Goal: Information Seeking & Learning: Learn about a topic

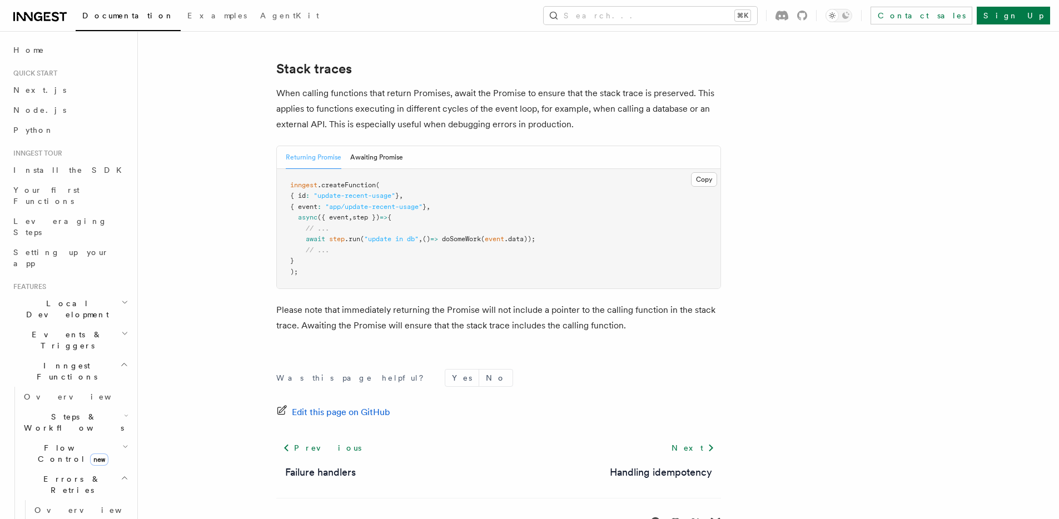
scroll to position [2357, 0]
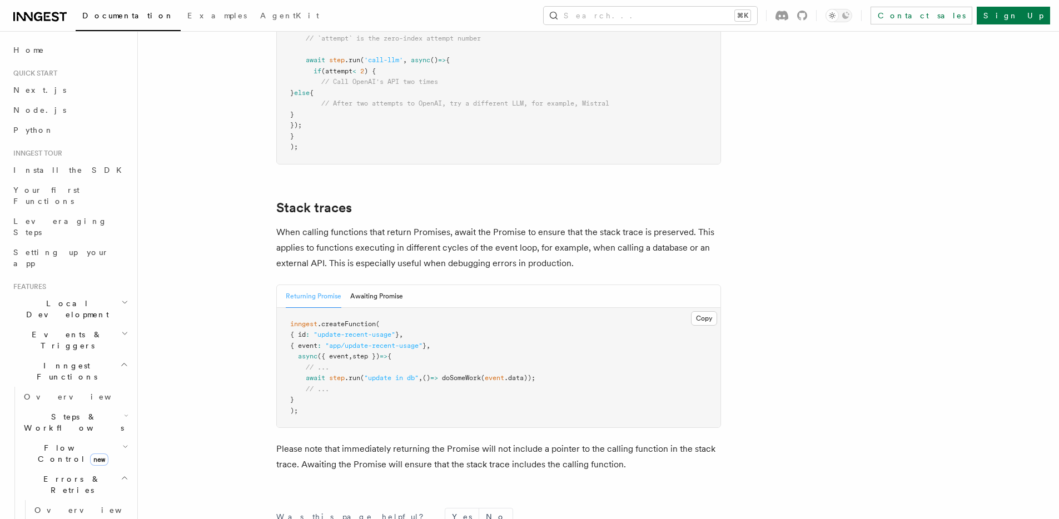
click at [351, 224] on p "When calling functions that return Promises, await the Promise to ensure that t…" at bounding box center [498, 247] width 445 height 47
click at [325, 200] on link "Stack traces" at bounding box center [314, 208] width 76 height 16
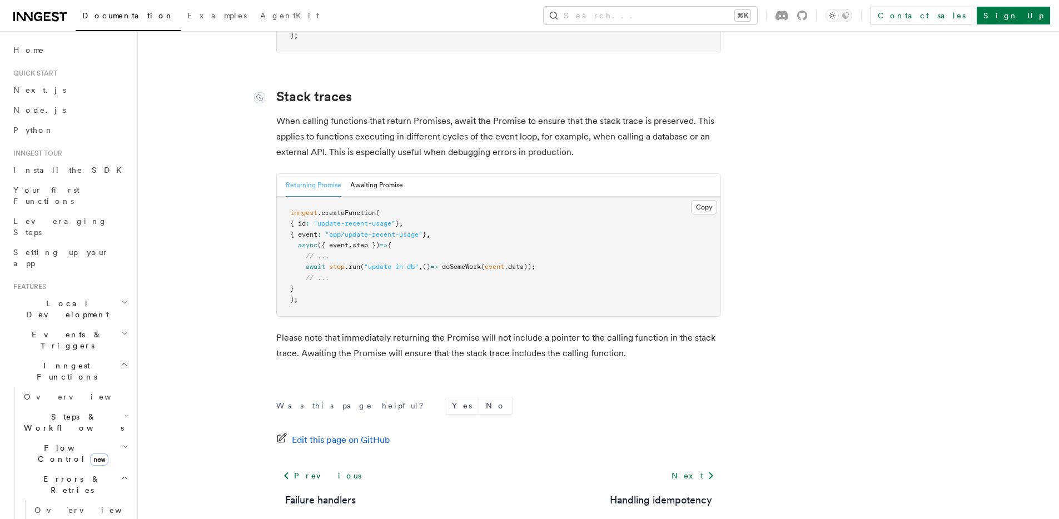
scroll to position [2473, 0]
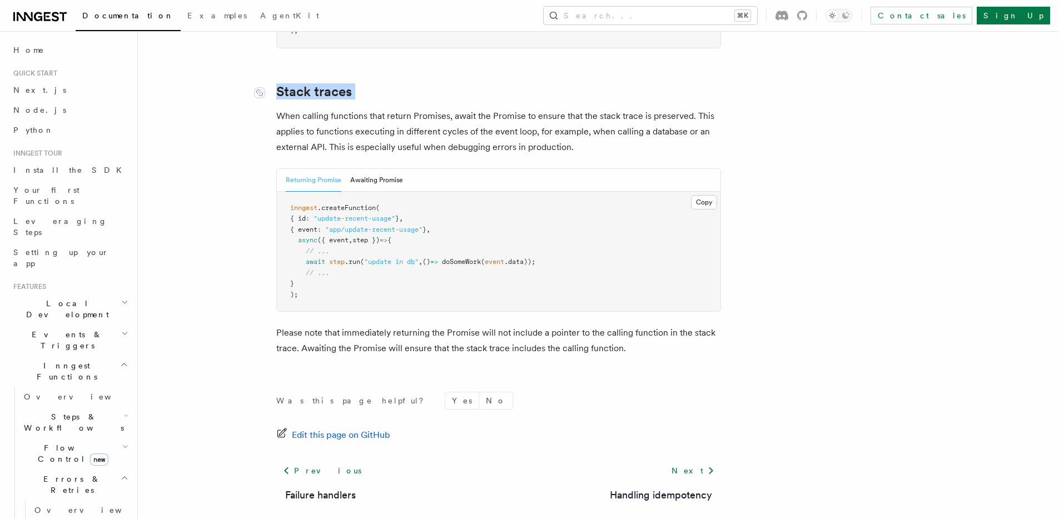
drag, startPoint x: 386, startPoint y: 66, endPoint x: 272, endPoint y: 65, distance: 113.9
click at [679, 21] on button "Search... ⌘K" at bounding box center [649, 16] width 213 height 18
click at [680, 19] on button "Search... ⌘K" at bounding box center [649, 16] width 213 height 18
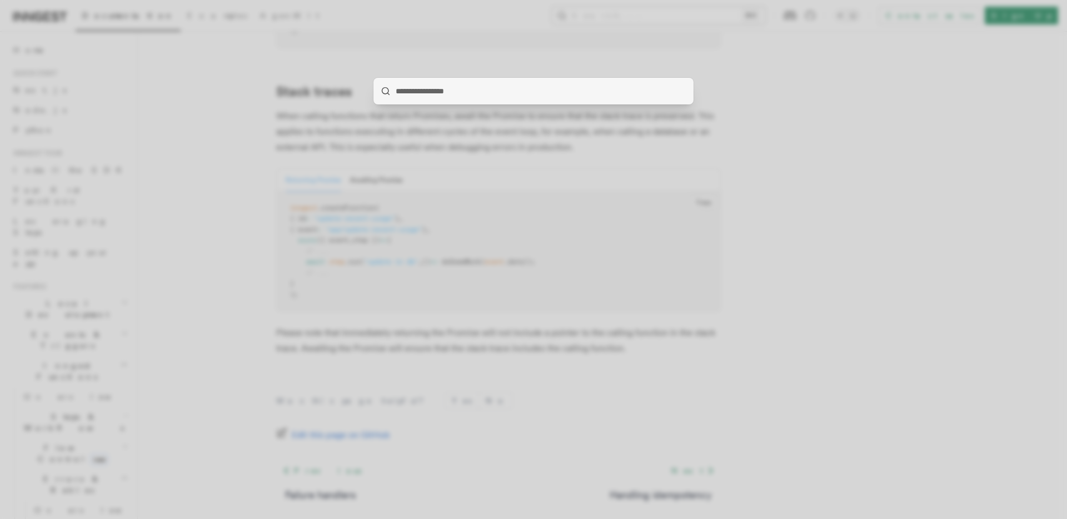
type input "**********"
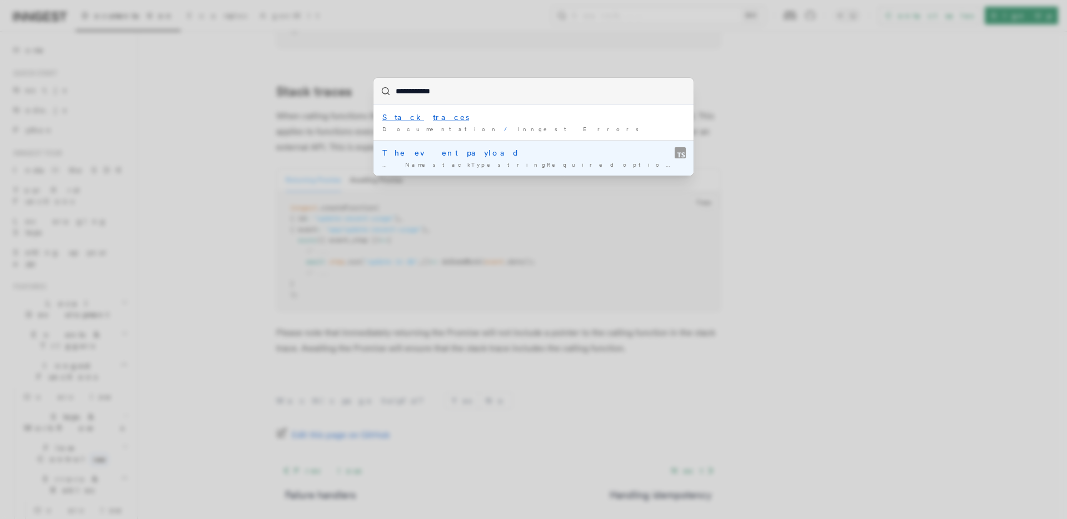
click at [486, 153] on div "The event payload" at bounding box center [533, 152] width 302 height 11
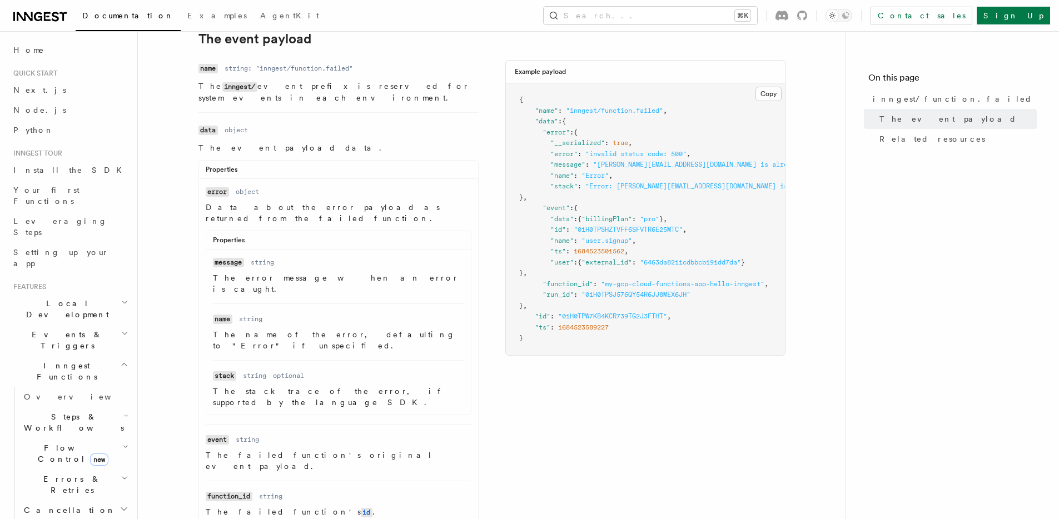
scroll to position [203, 0]
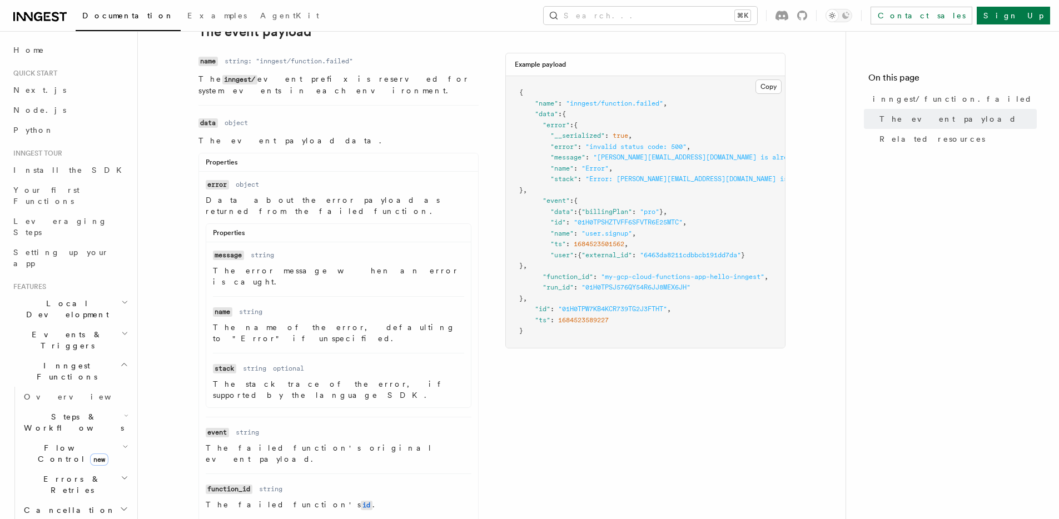
click at [843, 275] on main "References System events inngest/function.failed The inngest/function.failed ev…" at bounding box center [501, 396] width 690 height 1137
click at [58, 56] on link "Home" at bounding box center [70, 50] width 122 height 20
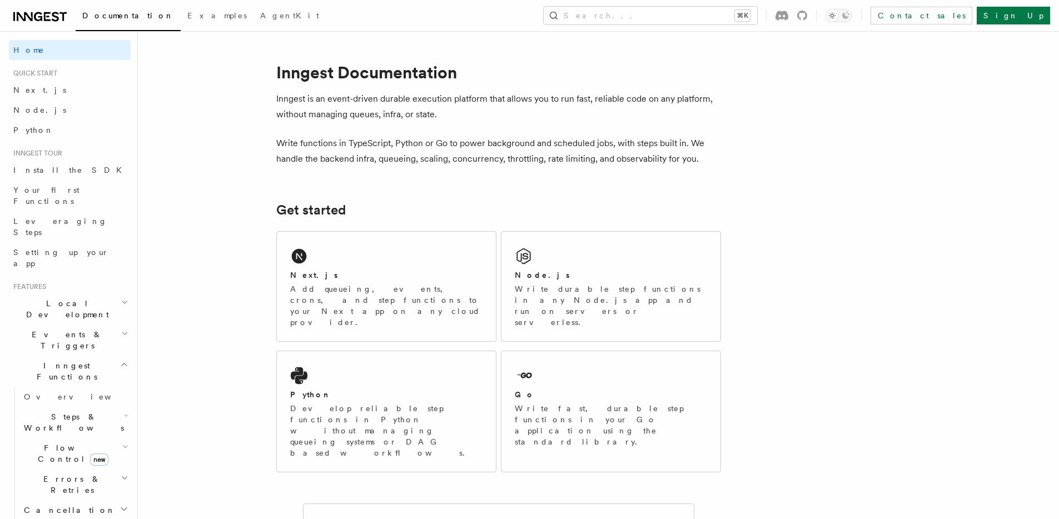
click at [450, 74] on h1 "Inngest Documentation" at bounding box center [498, 72] width 445 height 20
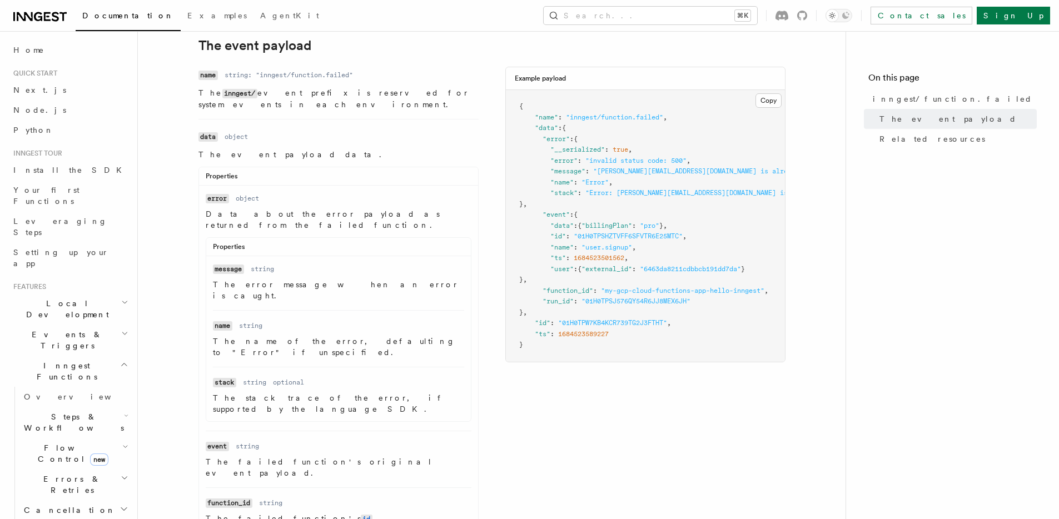
click at [832, 293] on main "References System events inngest/function.failed The inngest/function.failed ev…" at bounding box center [501, 410] width 690 height 1137
click at [822, 292] on article "References System events inngest/function.failed The inngest/function.failed ev…" at bounding box center [492, 419] width 672 height 1120
click at [28, 11] on icon at bounding box center [39, 16] width 53 height 13
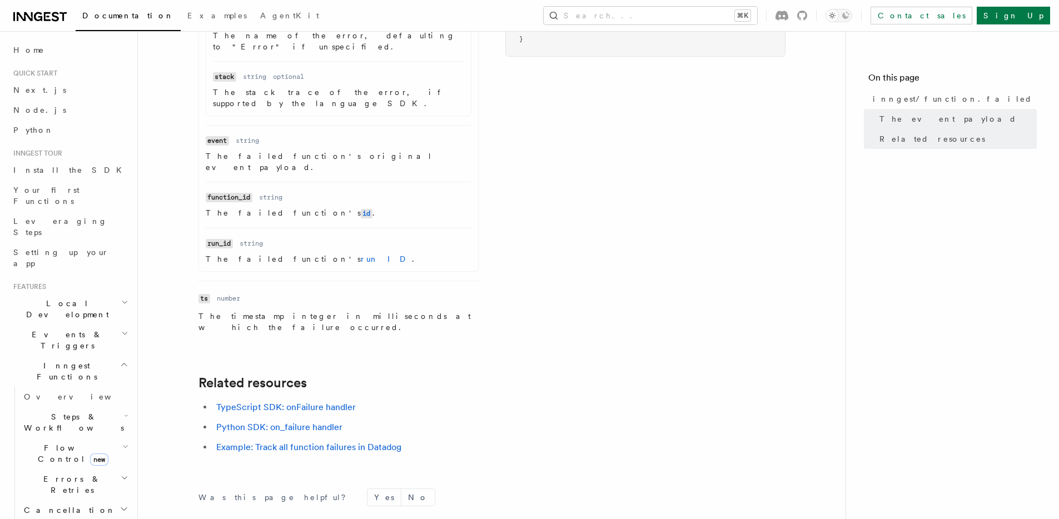
scroll to position [588, 0]
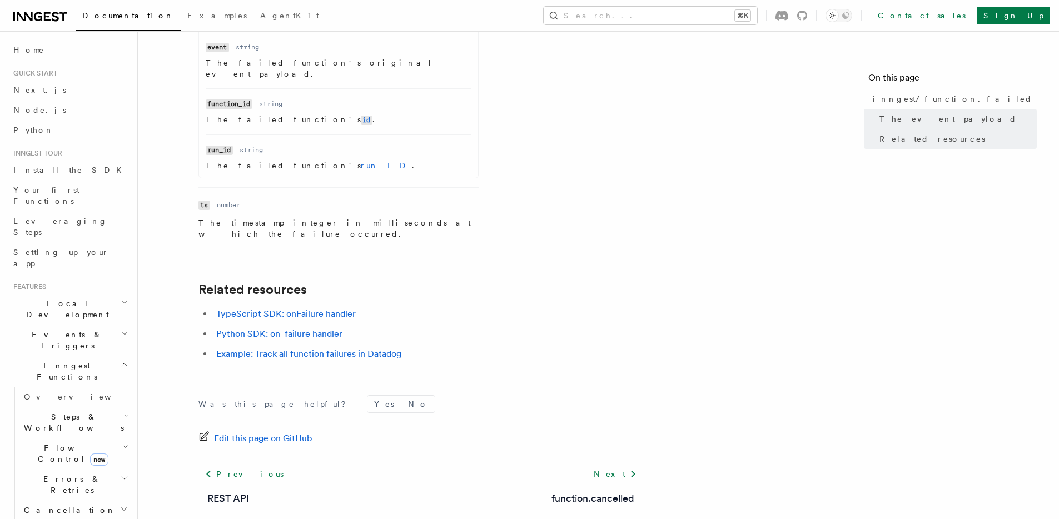
click at [456, 306] on li "TypeScript SDK: onFailure handler" at bounding box center [428, 314] width 430 height 16
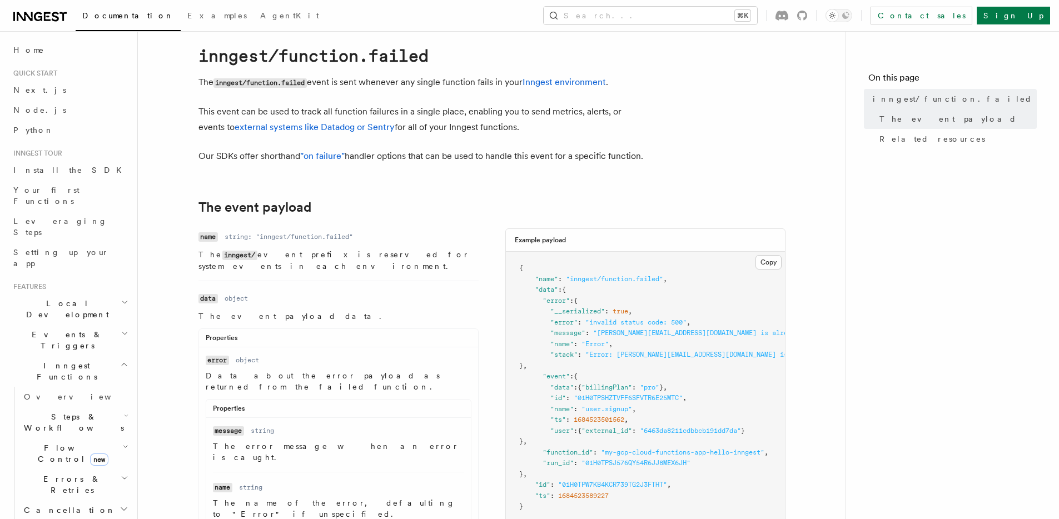
scroll to position [0, 0]
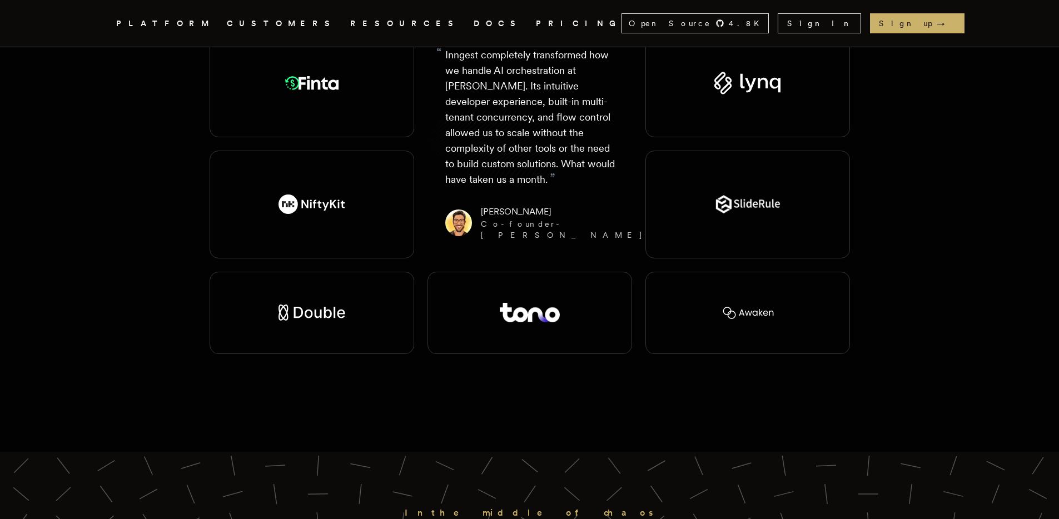
scroll to position [2741, 0]
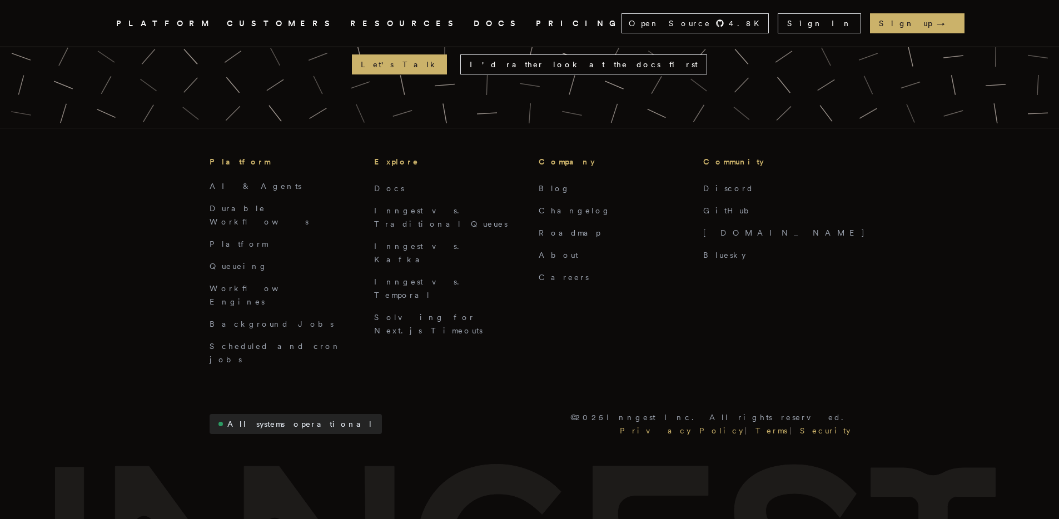
click at [536, 27] on link "PRICING" at bounding box center [579, 24] width 86 height 14
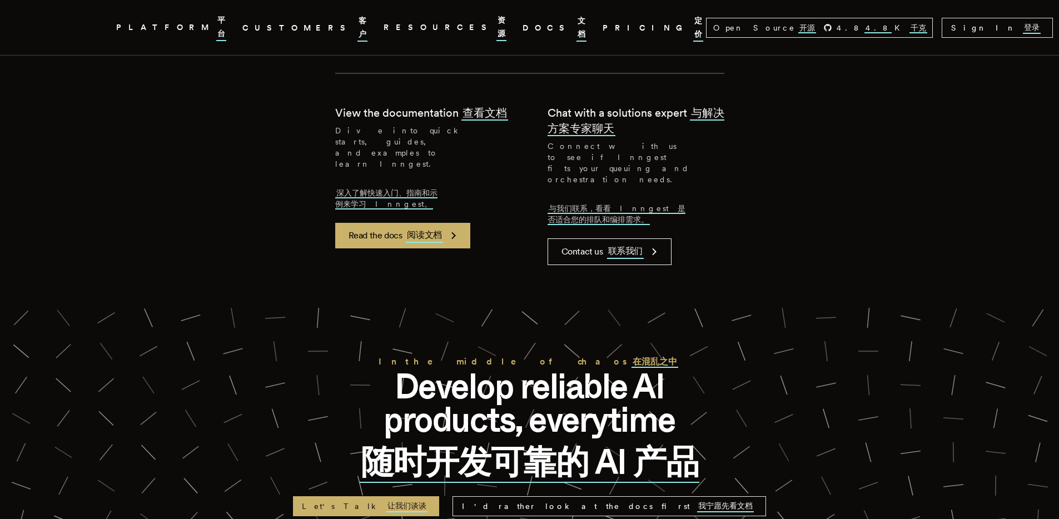
scroll to position [4667, 0]
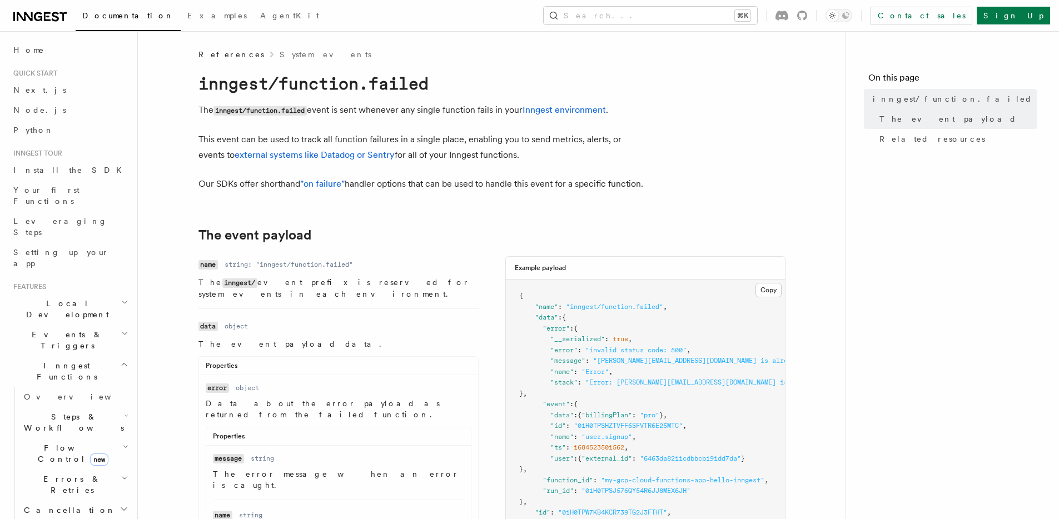
click at [520, 192] on p "Our SDKs offer shorthand "on failure" handler options that can be used to handl…" at bounding box center [420, 184] width 445 height 16
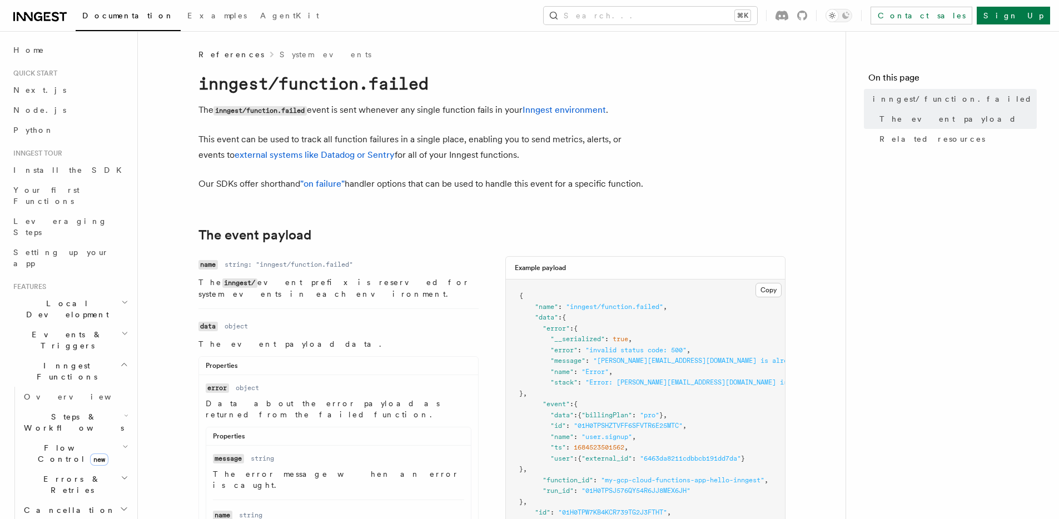
click at [520, 192] on p "Our SDKs offer shorthand "on failure" handler options that can be used to handl…" at bounding box center [420, 184] width 445 height 16
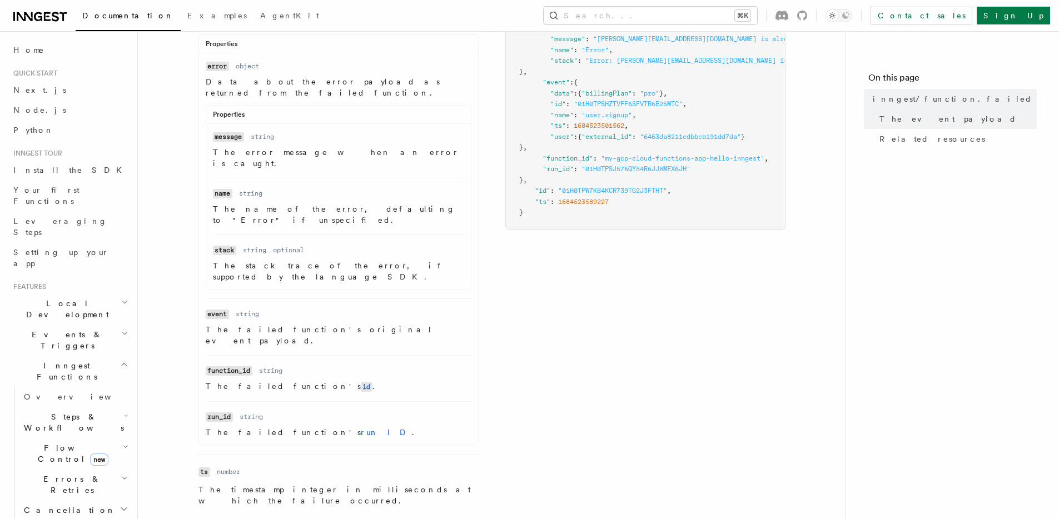
scroll to position [588, 0]
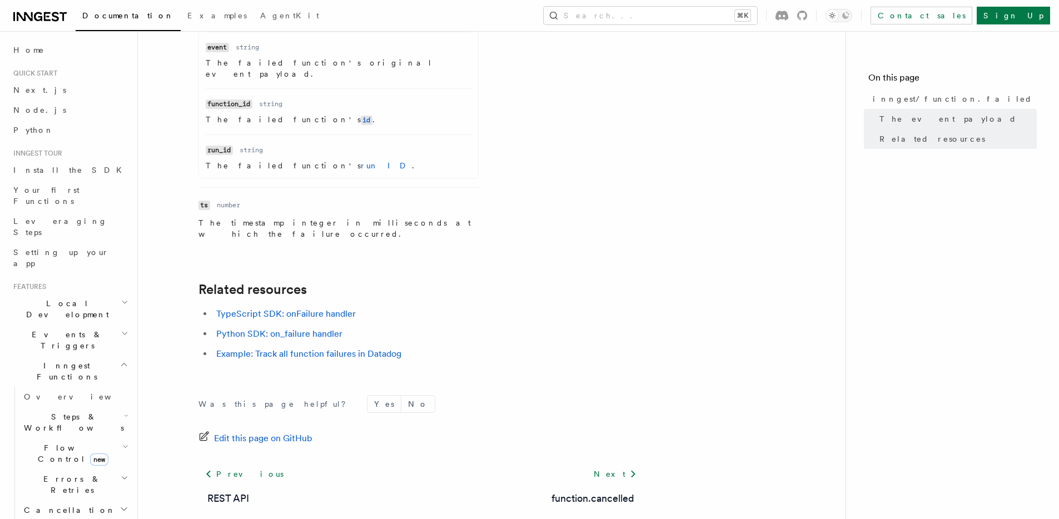
click at [447, 306] on ul "TypeScript SDK: onFailure handler Python SDK: on_failure handler Example: Track…" at bounding box center [420, 334] width 445 height 56
click at [450, 326] on li "Python SDK: on_failure handler" at bounding box center [428, 334] width 430 height 16
click at [322, 308] on link "TypeScript SDK: onFailure handler" at bounding box center [285, 313] width 139 height 11
click at [388, 348] on link "Example: Track all function failures in Datadog" at bounding box center [308, 353] width 185 height 11
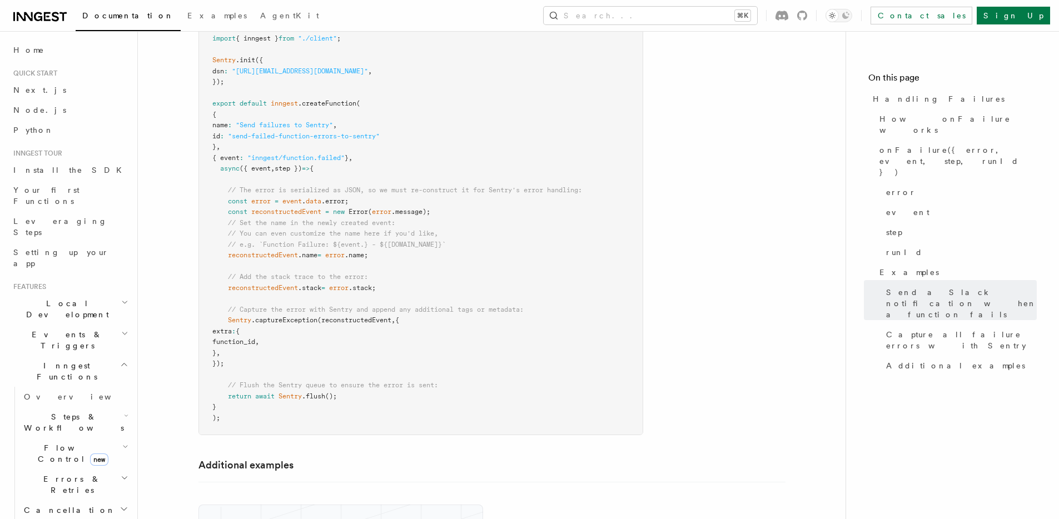
scroll to position [1721, 0]
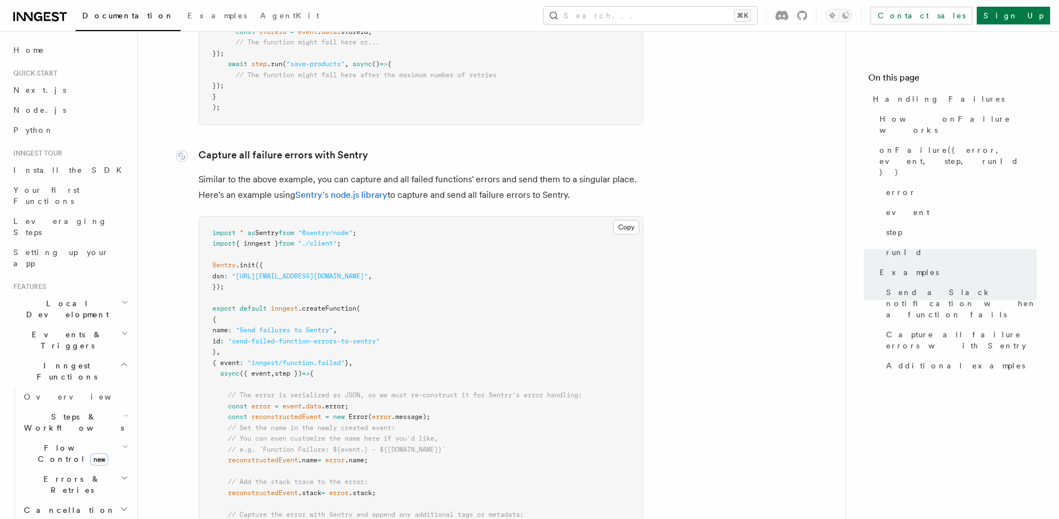
click at [318, 147] on link "Capture all failure errors with Sentry" at bounding box center [282, 155] width 169 height 16
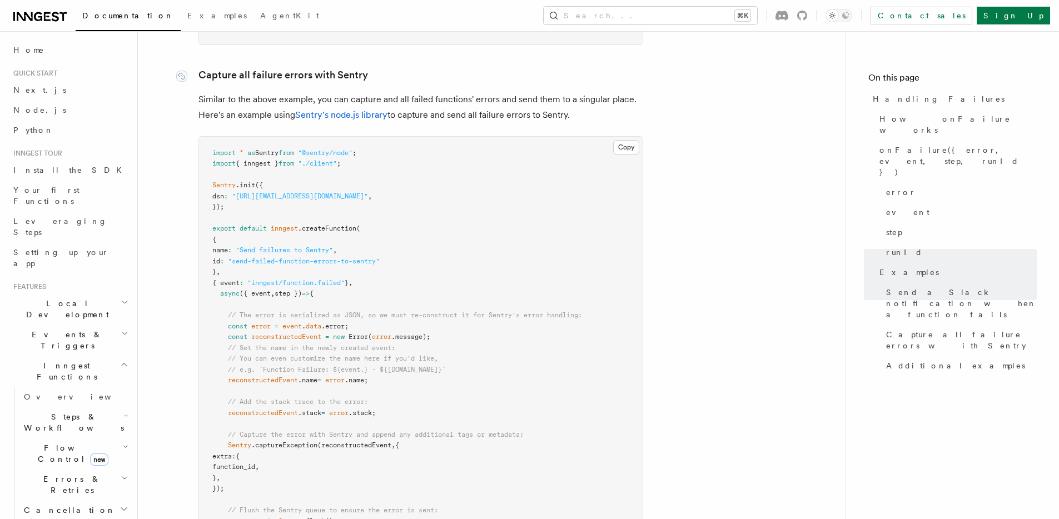
scroll to position [1803, 0]
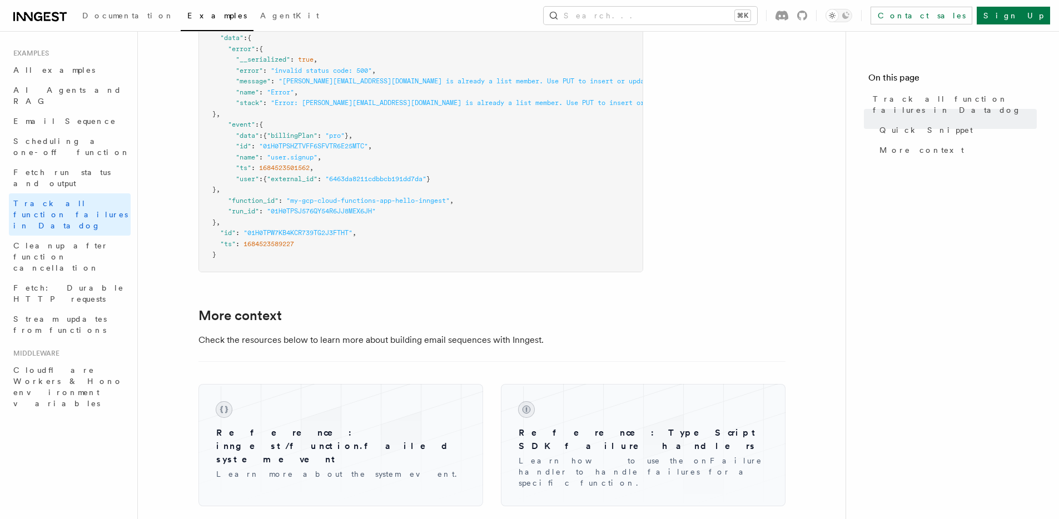
scroll to position [909, 0]
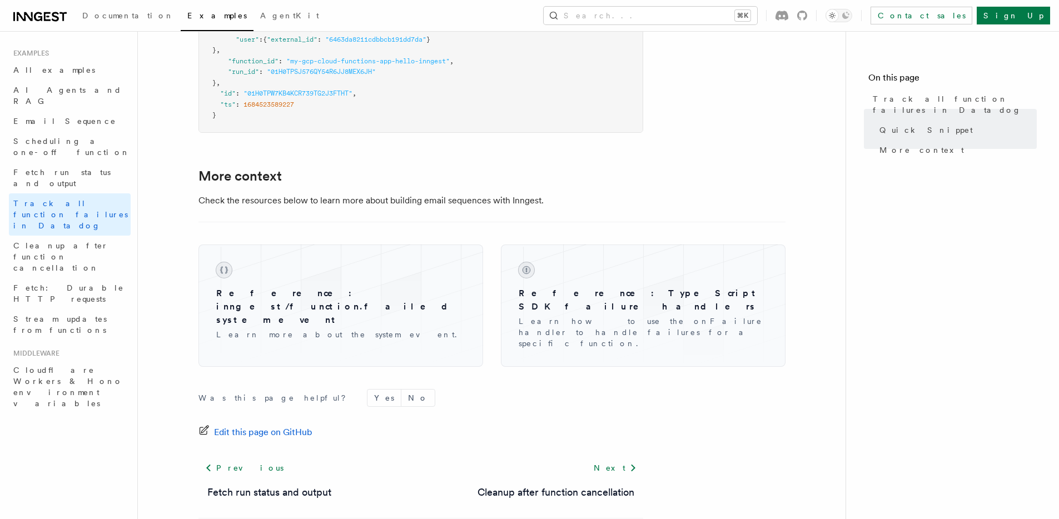
scroll to position [955, 0]
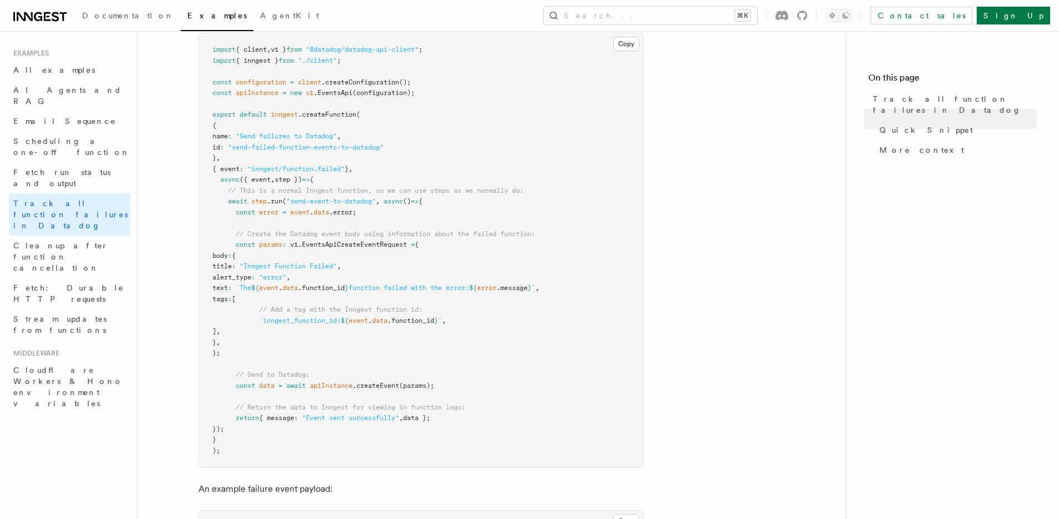
drag, startPoint x: 0, startPoint y: 0, endPoint x: 742, endPoint y: 182, distance: 764.3
click at [742, 182] on article "Examples Track all function failures in Datadog Your functions may fail from ti…" at bounding box center [492, 503] width 672 height 1441
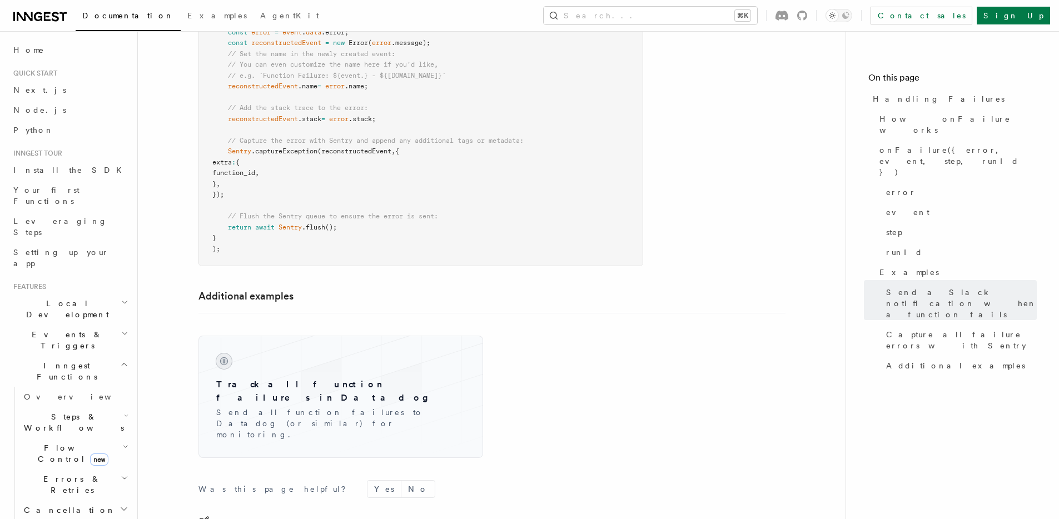
scroll to position [1956, 0]
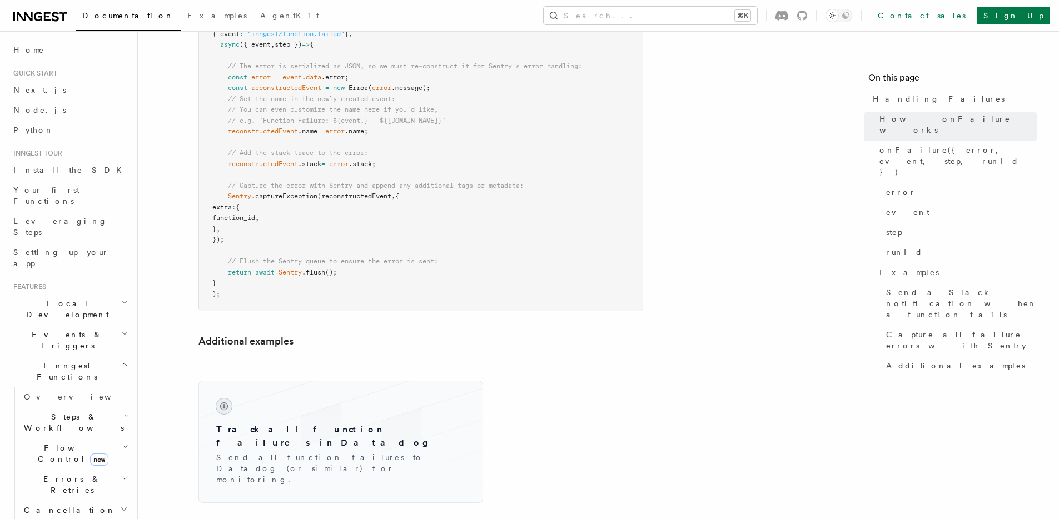
scroll to position [2194, 0]
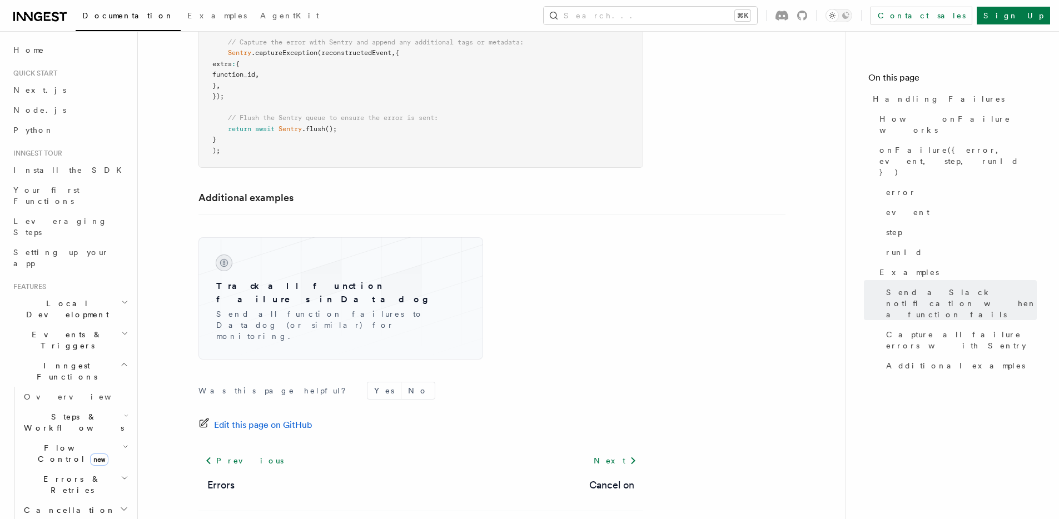
click at [751, 271] on div "Track all function failures in Datadog Send all function failures to Datadog (o…" at bounding box center [491, 286] width 587 height 145
